Goal: Information Seeking & Learning: Learn about a topic

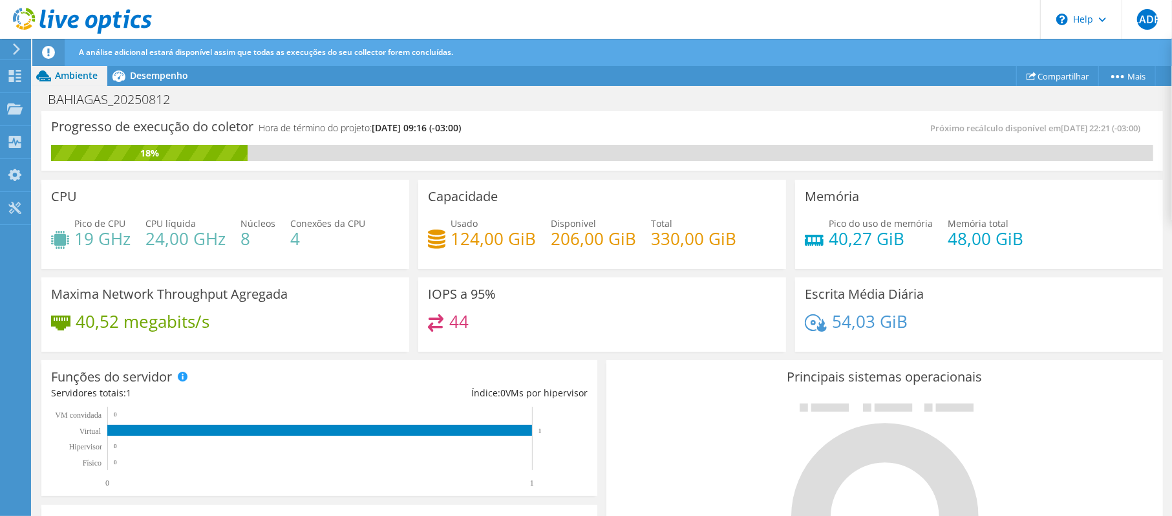
click at [141, 66] on div "Desempenho" at bounding box center [152, 75] width 91 height 21
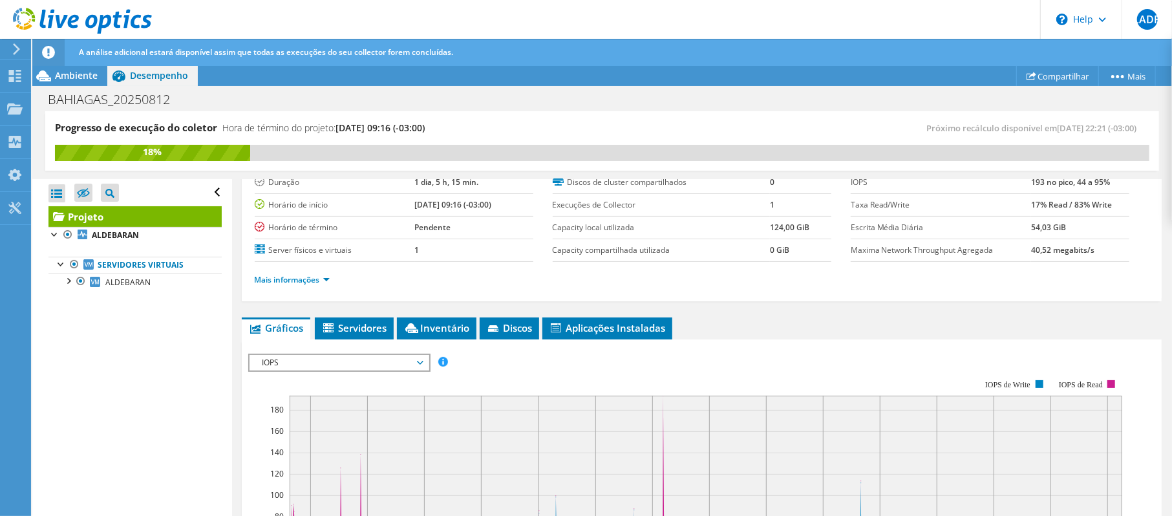
scroll to position [259, 0]
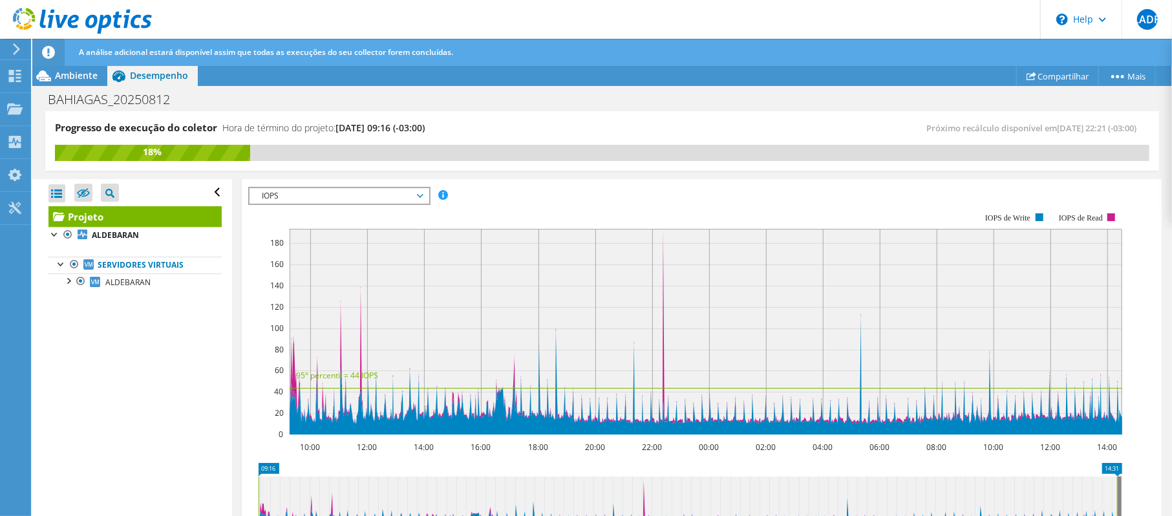
click at [292, 192] on span "IOPS" at bounding box center [339, 196] width 166 height 16
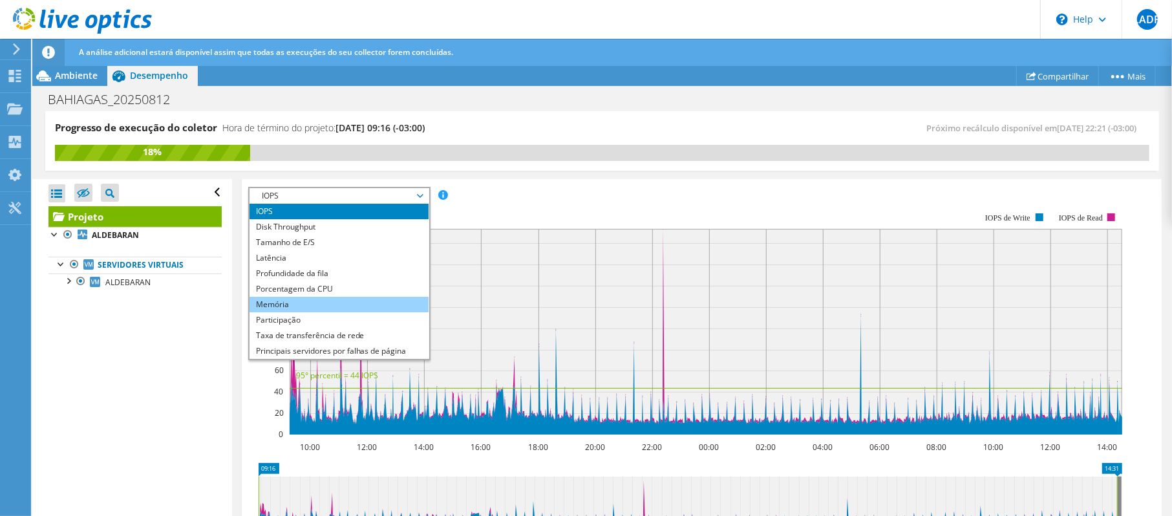
click at [308, 301] on li "Memória" at bounding box center [339, 305] width 179 height 16
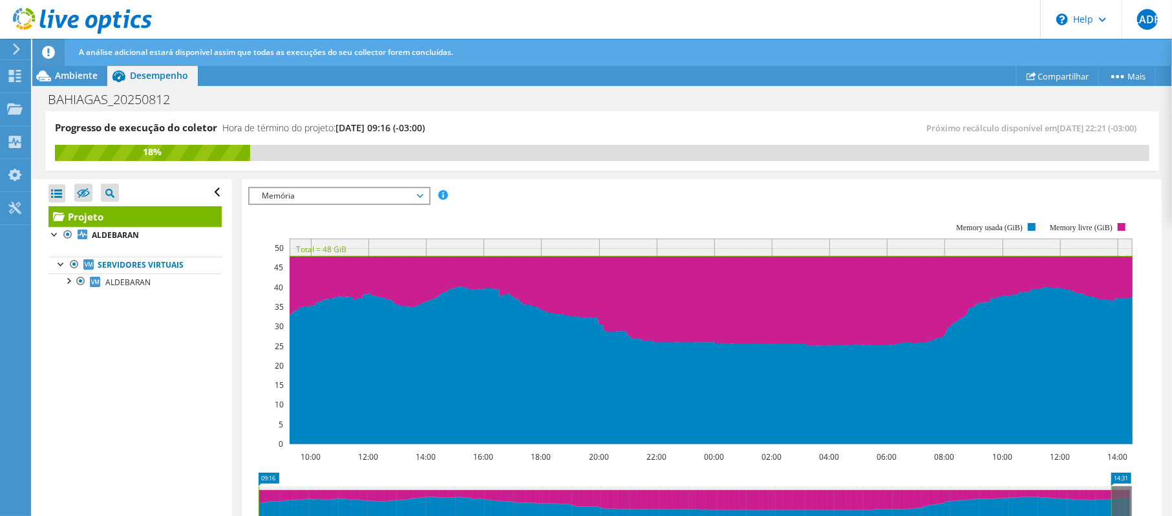
click at [350, 210] on rect at bounding box center [690, 333] width 885 height 259
click at [357, 194] on span "Memória" at bounding box center [339, 196] width 166 height 16
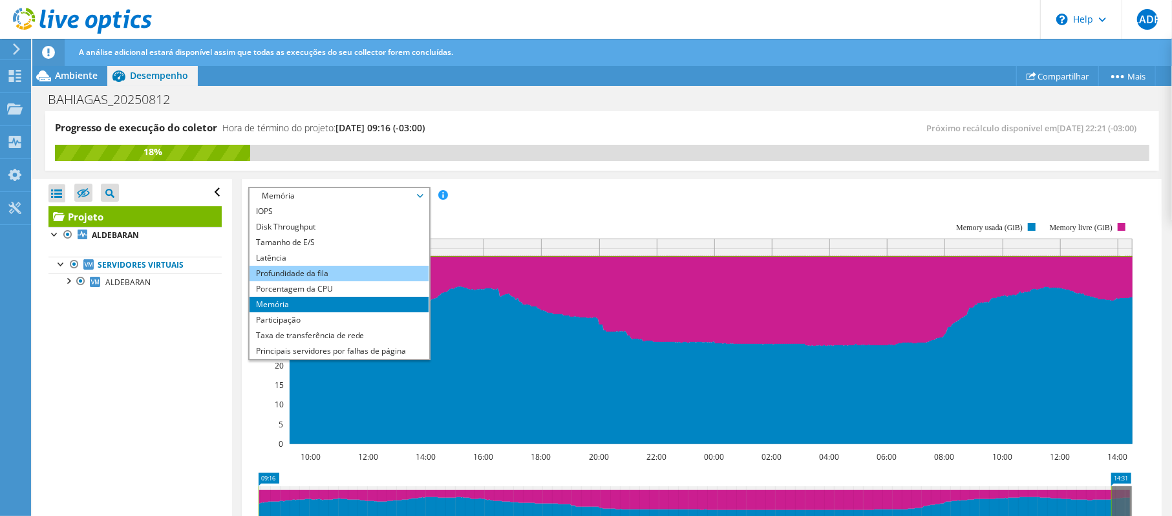
click at [321, 275] on li "Profundidade da fila" at bounding box center [339, 274] width 179 height 16
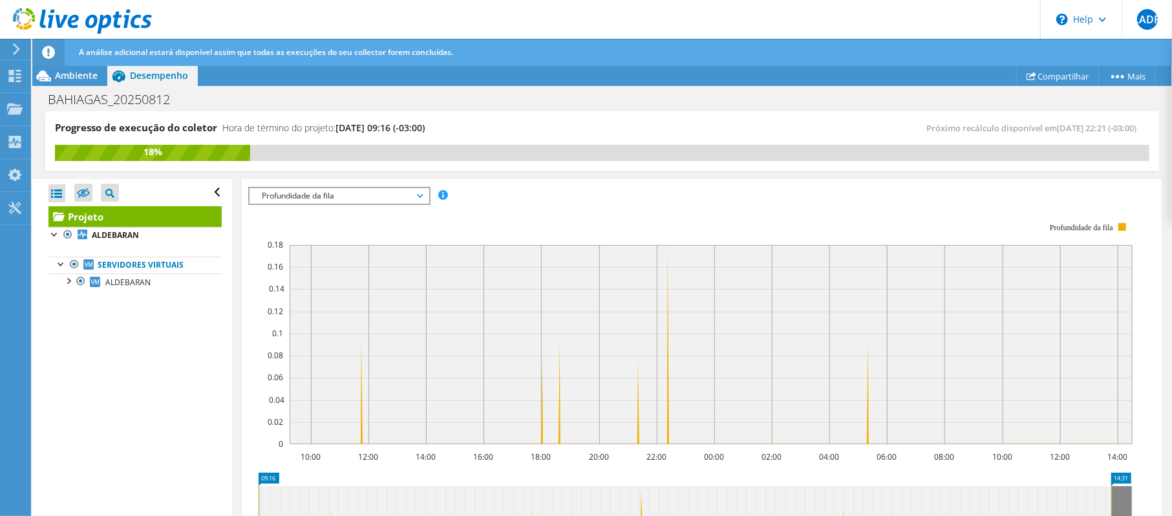
click at [340, 194] on span "Profundidade da fila" at bounding box center [339, 196] width 166 height 16
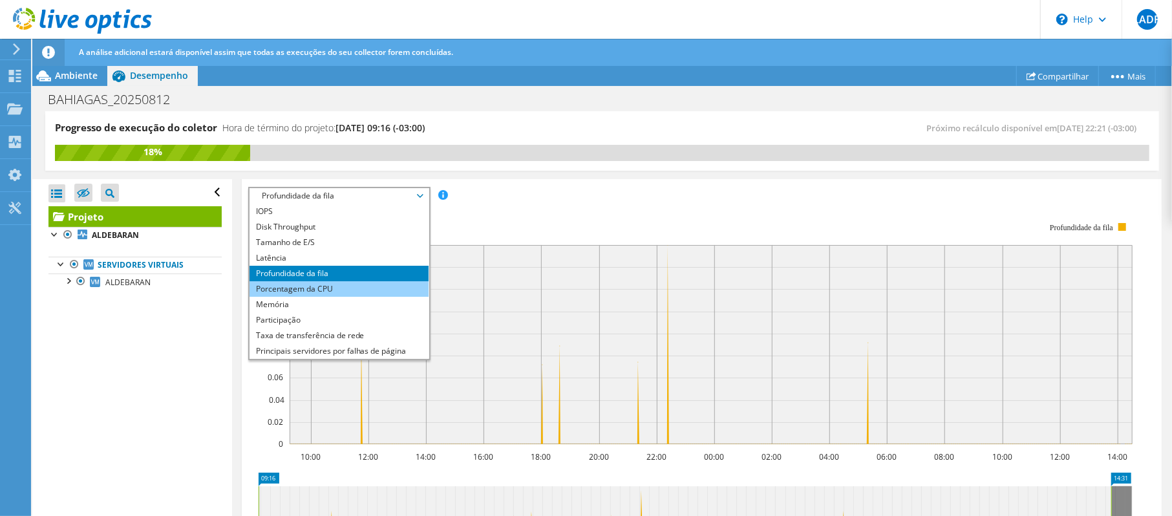
click at [316, 286] on li "Porcentagem da CPU" at bounding box center [339, 289] width 179 height 16
